Goal: Task Accomplishment & Management: Manage account settings

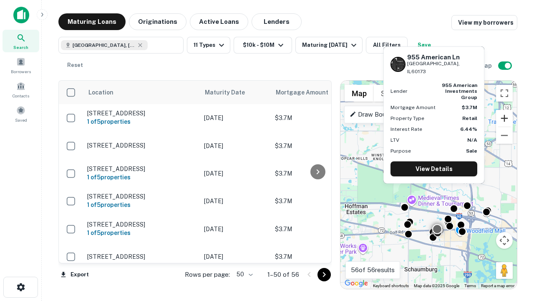
click at [505, 118] on button "Zoom in" at bounding box center [504, 118] width 17 height 17
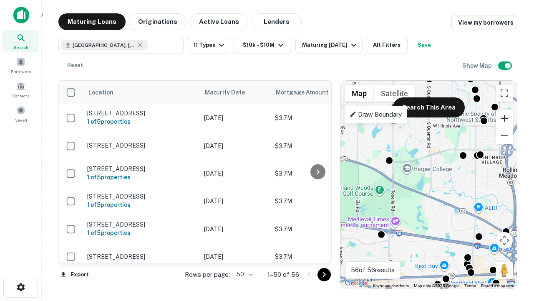
click at [505, 118] on button "Zoom in" at bounding box center [504, 118] width 17 height 17
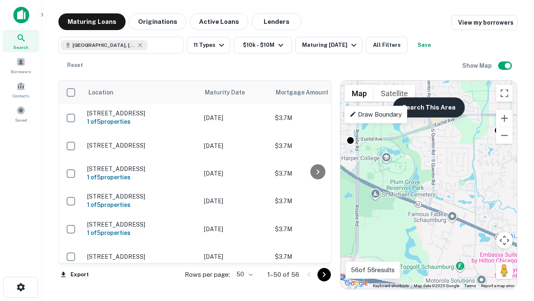
click at [429, 107] on button "Search This Area" at bounding box center [429, 107] width 72 height 20
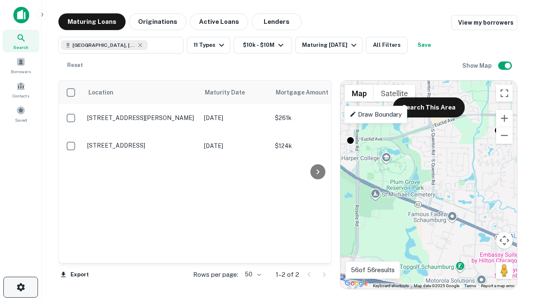
click at [20, 287] on icon "button" at bounding box center [21, 287] width 10 height 10
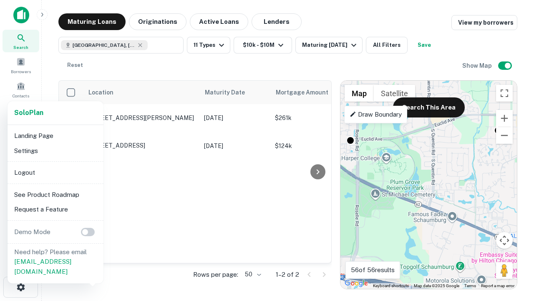
click at [55, 172] on li "Logout" at bounding box center [55, 172] width 89 height 15
